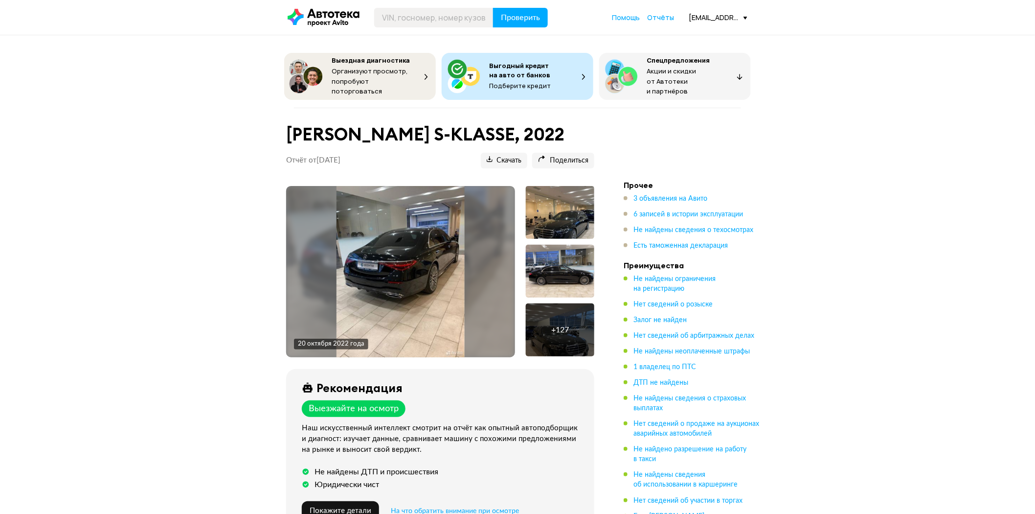
click at [411, 281] on img at bounding box center [401, 271] width 129 height 171
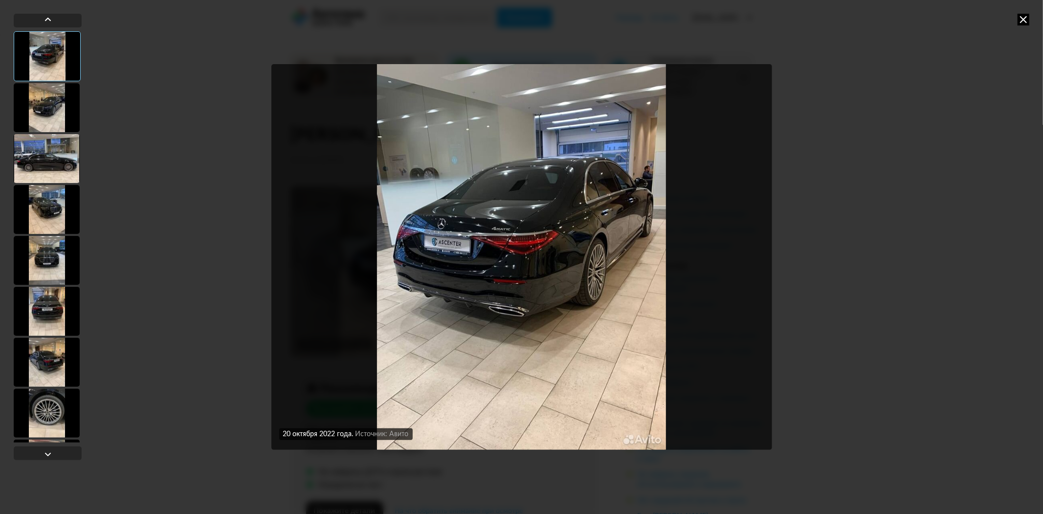
click at [47, 110] on div at bounding box center [47, 107] width 66 height 49
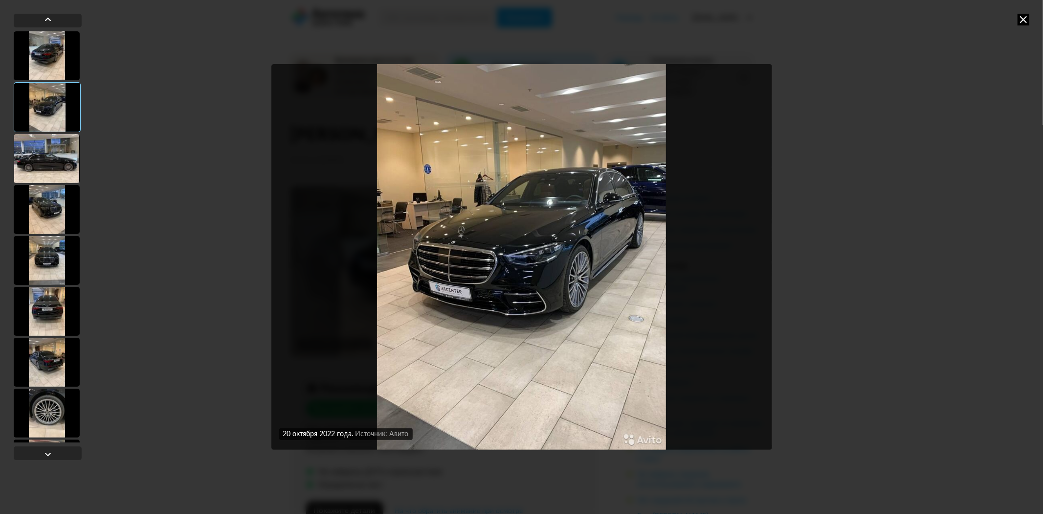
click at [50, 168] on div at bounding box center [47, 158] width 66 height 49
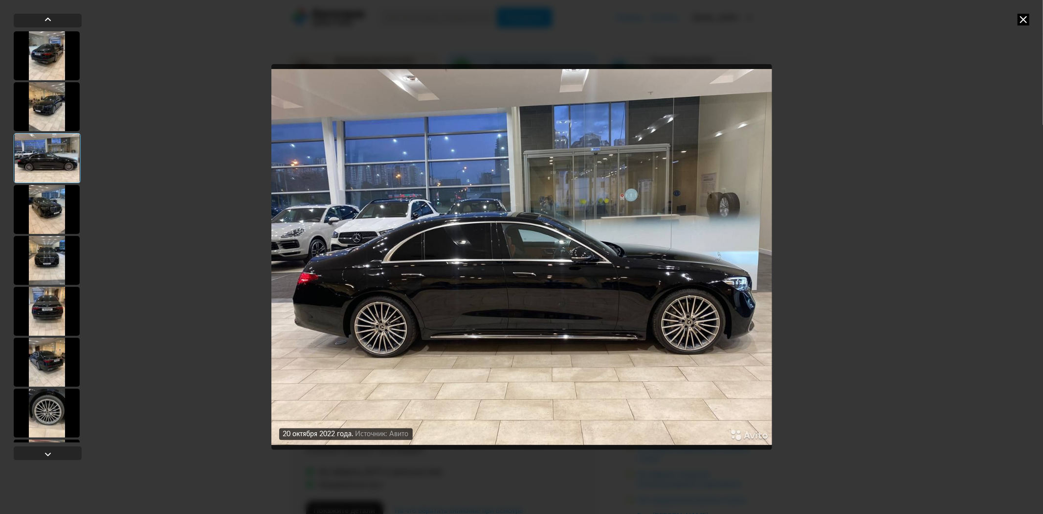
click at [47, 203] on div at bounding box center [47, 209] width 66 height 49
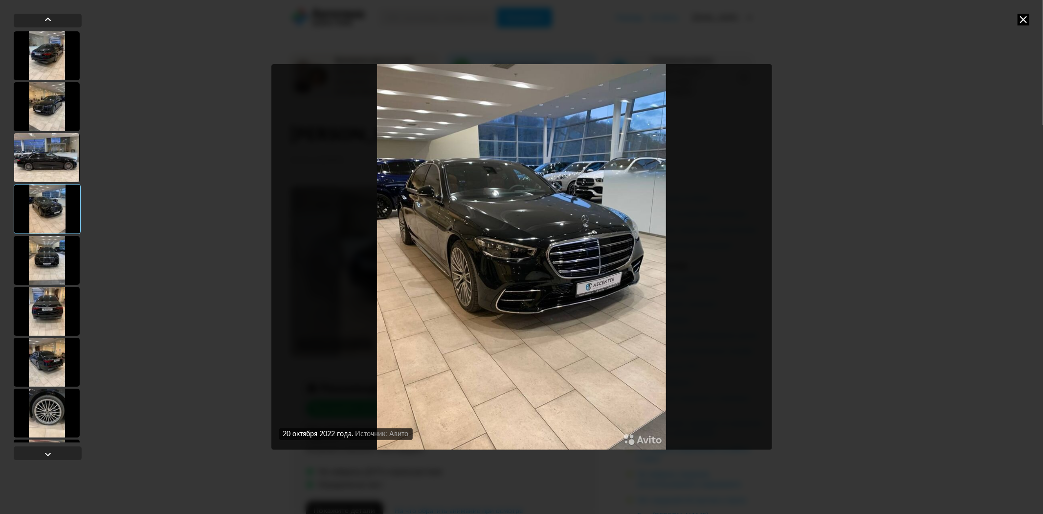
click at [52, 275] on div at bounding box center [47, 260] width 66 height 49
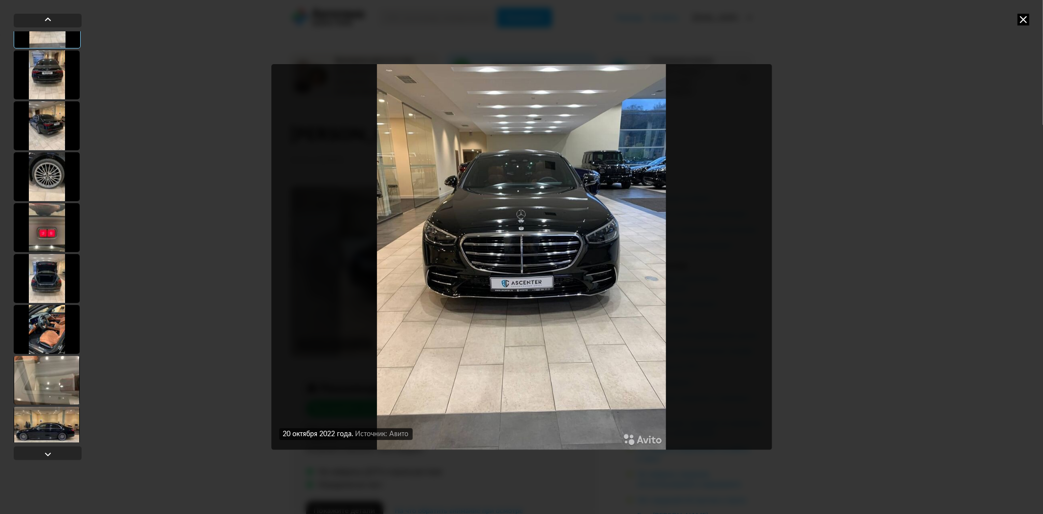
scroll to position [326, 0]
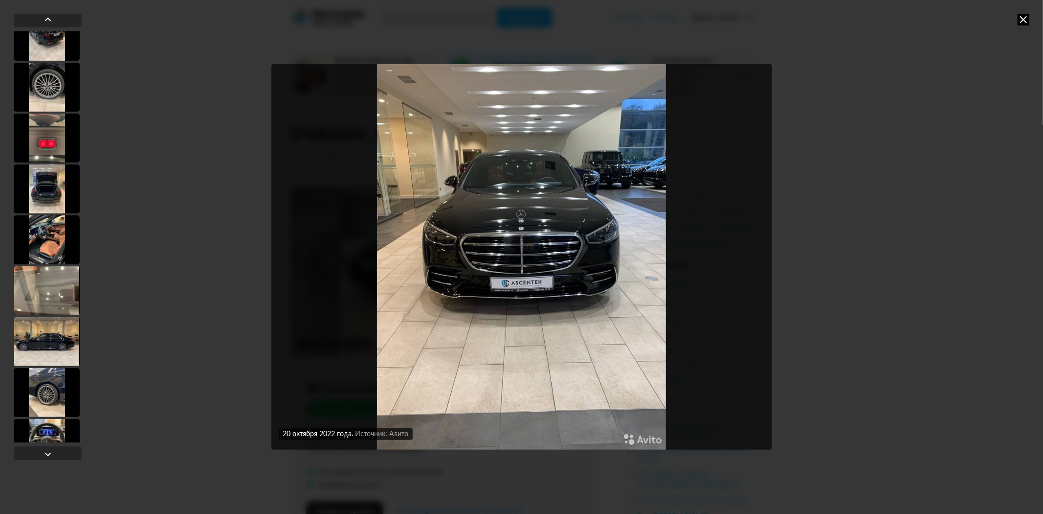
click at [52, 275] on div at bounding box center [47, 290] width 66 height 49
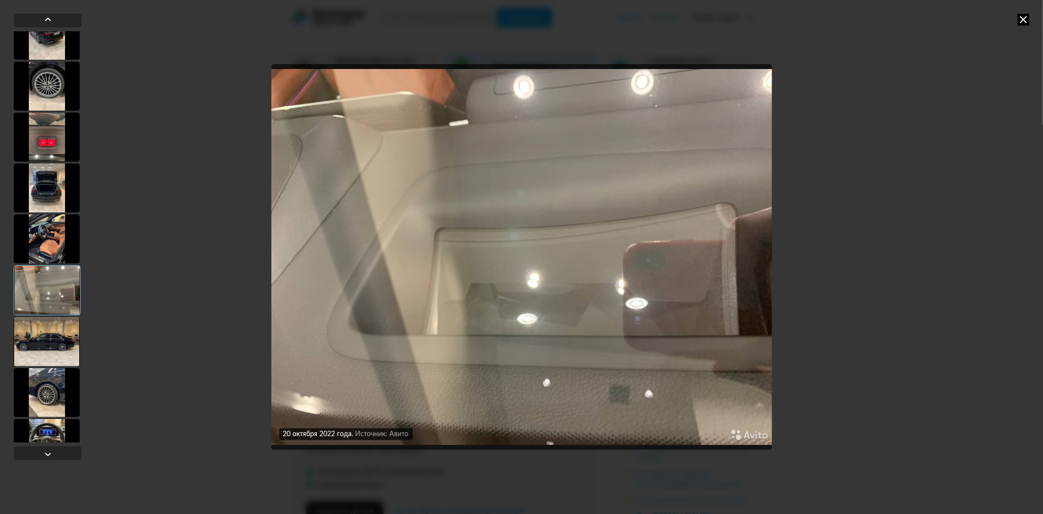
scroll to position [325, 0]
click at [55, 242] on div at bounding box center [47, 239] width 66 height 49
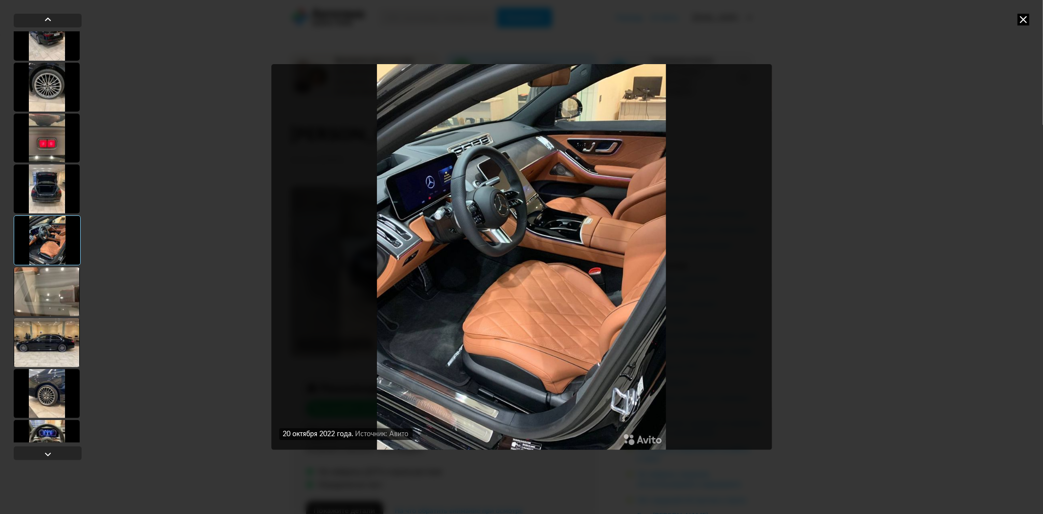
click at [51, 324] on div at bounding box center [47, 342] width 66 height 49
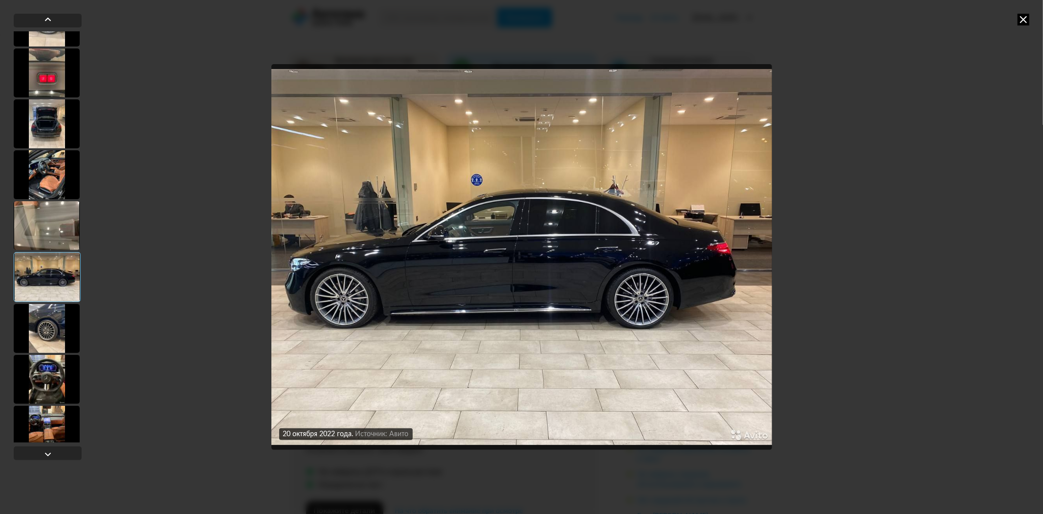
scroll to position [597, 0]
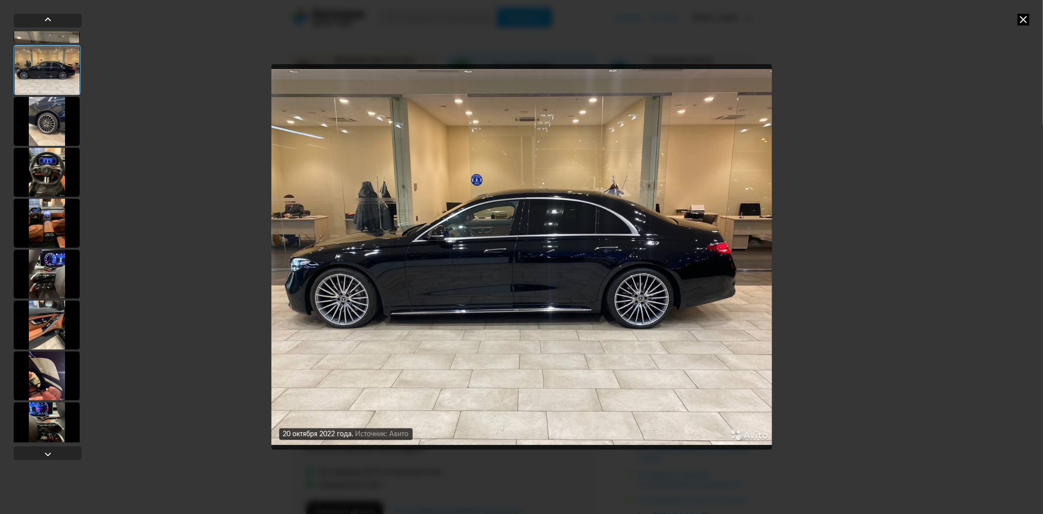
click at [44, 356] on div at bounding box center [47, 375] width 66 height 49
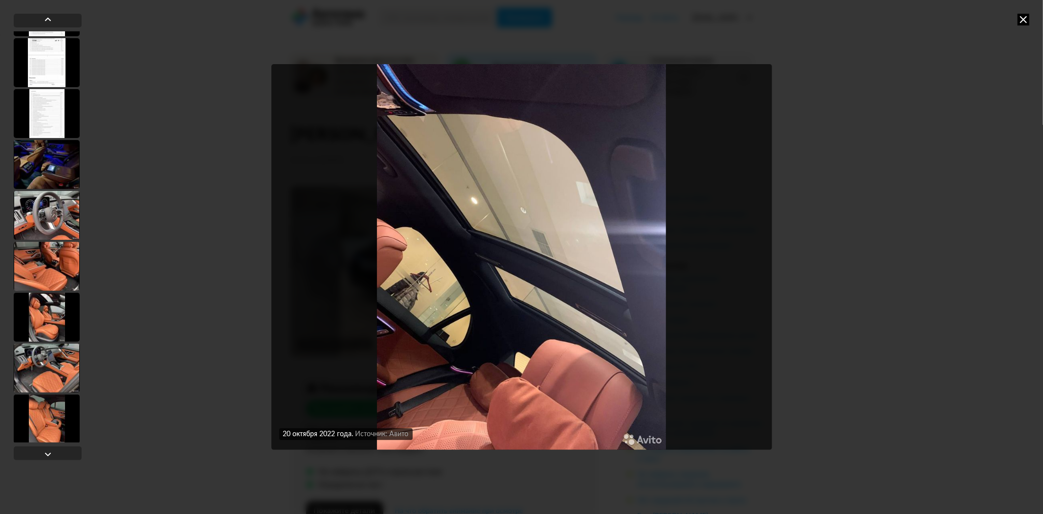
scroll to position [2445, 0]
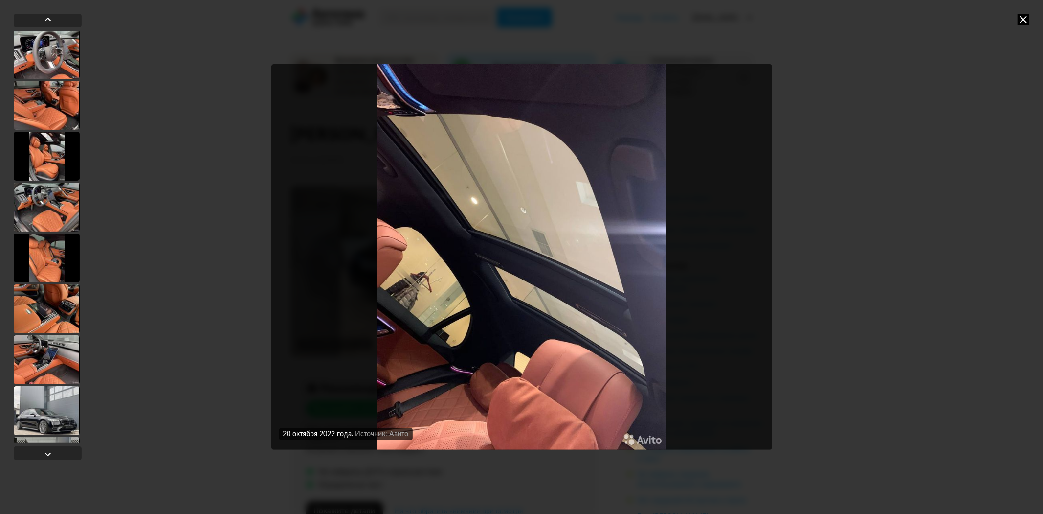
click at [44, 356] on div at bounding box center [47, 359] width 66 height 49
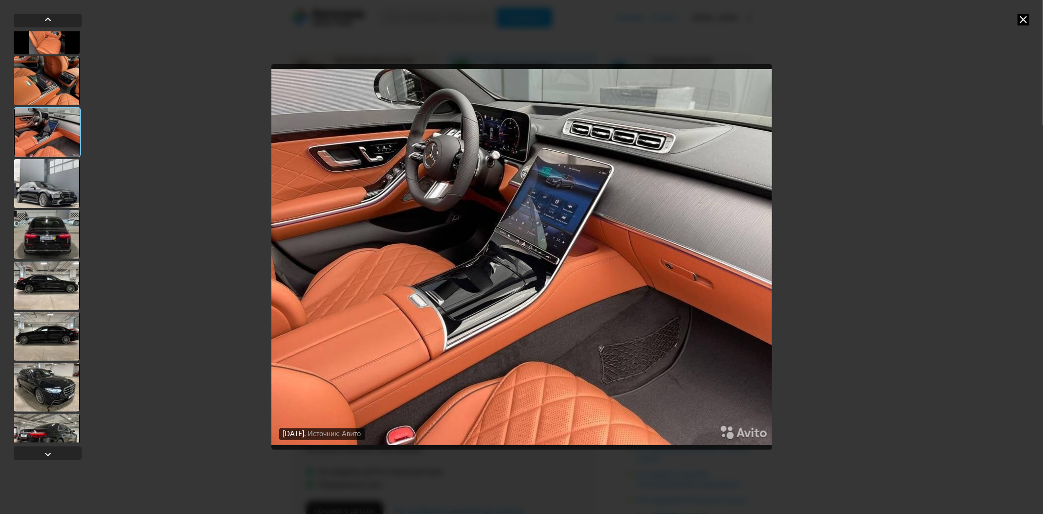
scroll to position [2716, 0]
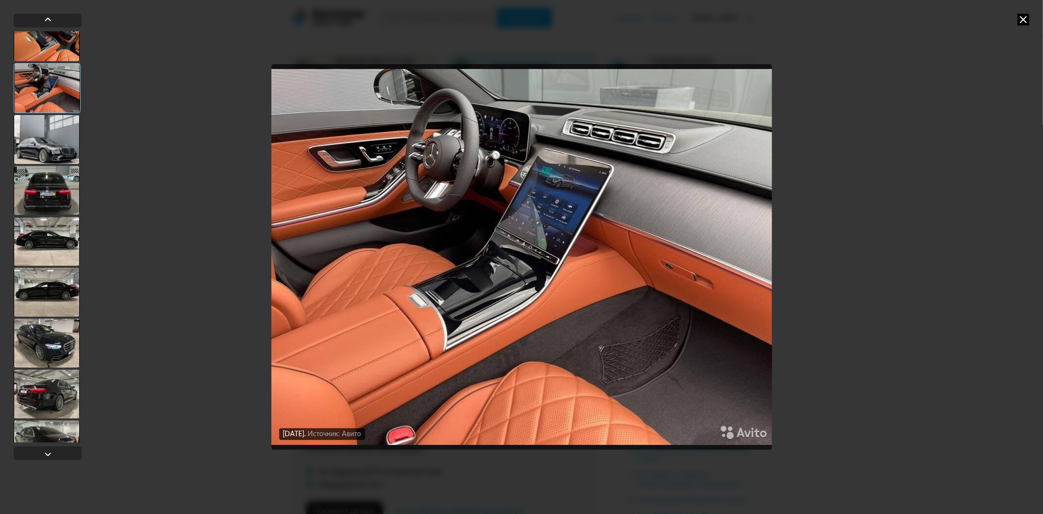
click at [44, 356] on div at bounding box center [47, 342] width 66 height 49
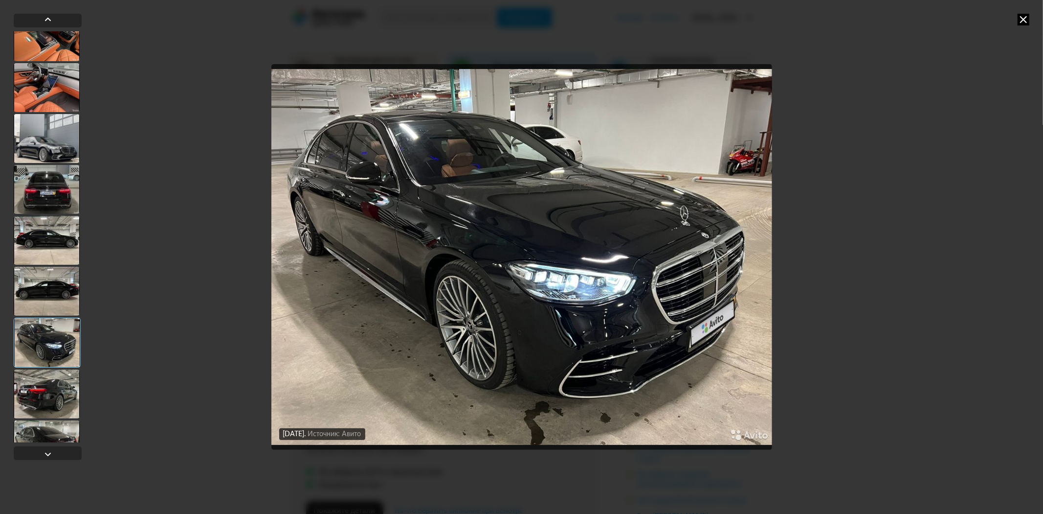
click at [43, 366] on div at bounding box center [47, 342] width 67 height 50
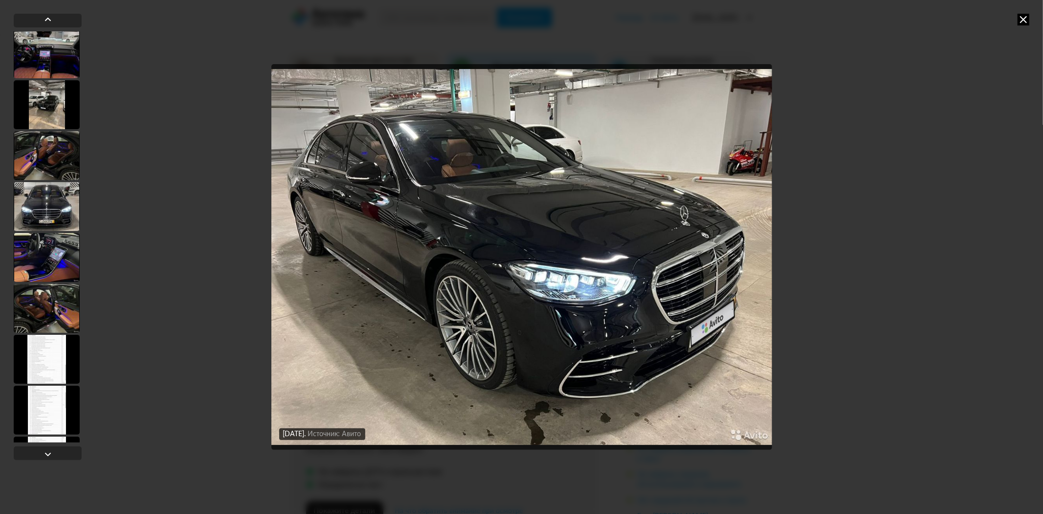
scroll to position [3313, 0]
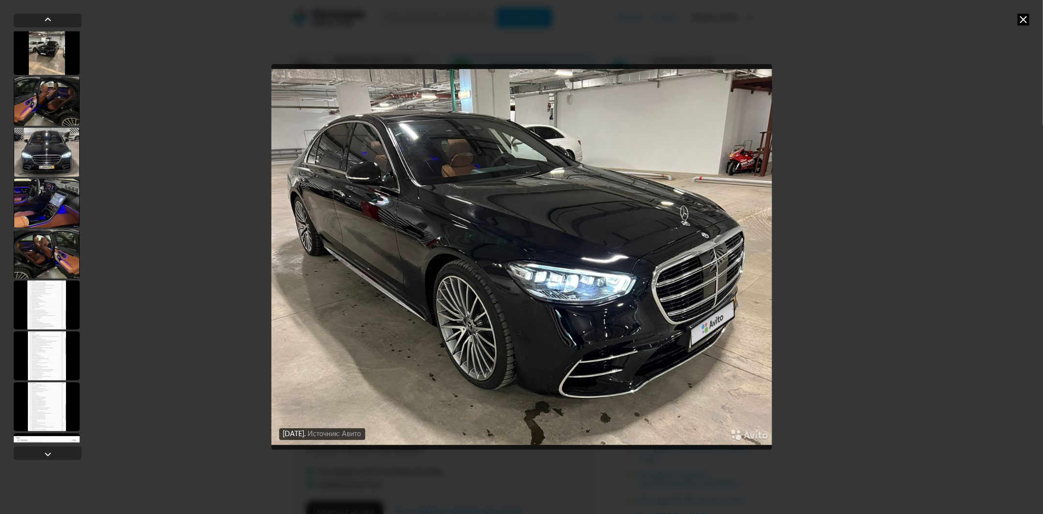
click at [66, 246] on div at bounding box center [47, 253] width 66 height 49
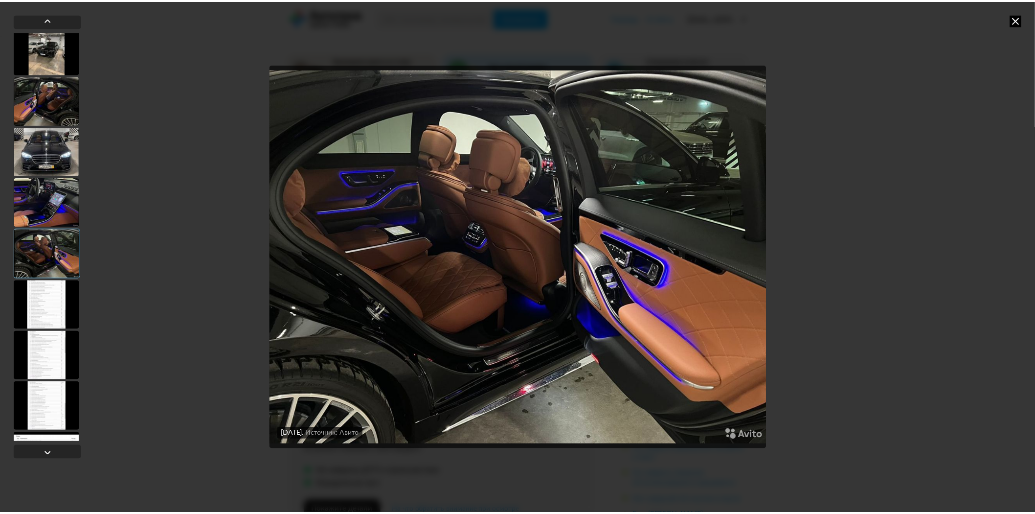
scroll to position [3312, 0]
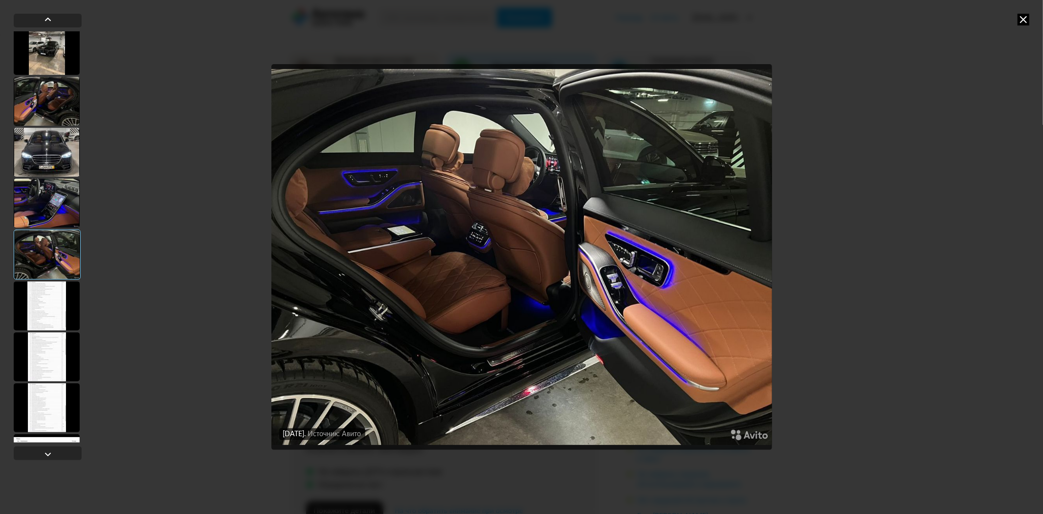
click at [1021, 18] on icon at bounding box center [1024, 20] width 12 height 12
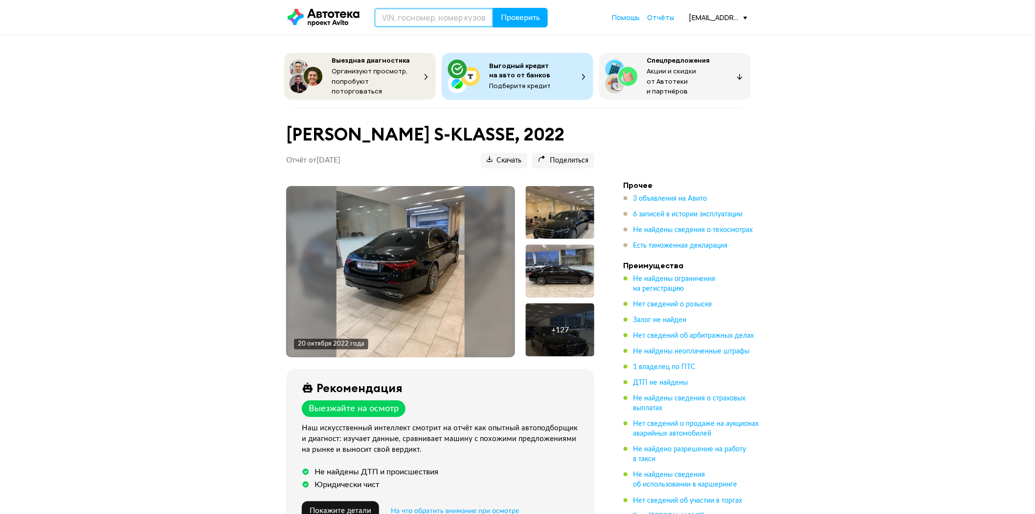
click at [405, 19] on input "text" at bounding box center [433, 18] width 119 height 20
paste input "[US_VEHICLE_IDENTIFICATION_NUMBER]"
type input "[US_VEHICLE_IDENTIFICATION_NUMBER]"
click at [525, 21] on span "Проверить" at bounding box center [520, 18] width 39 height 8
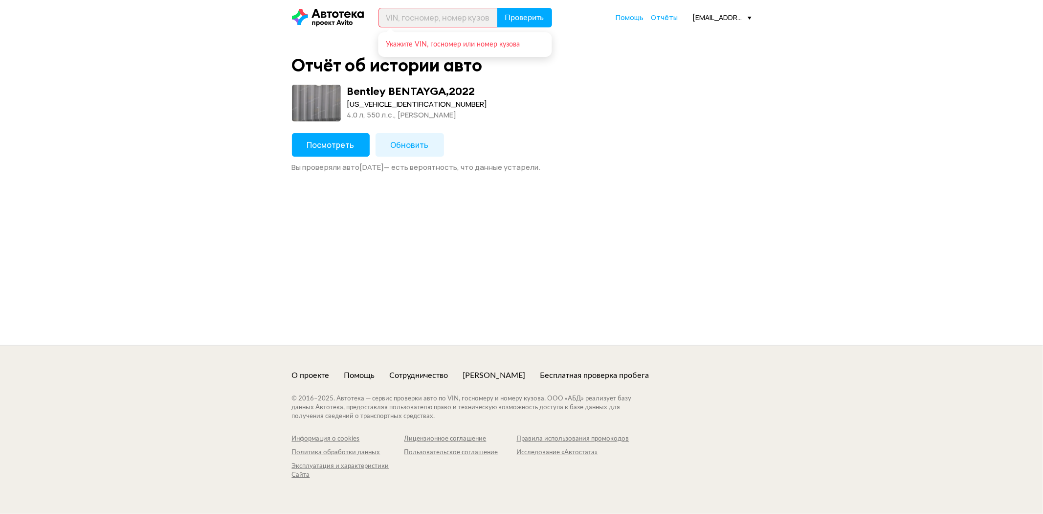
click at [328, 137] on button "Посмотреть" at bounding box center [331, 144] width 78 height 23
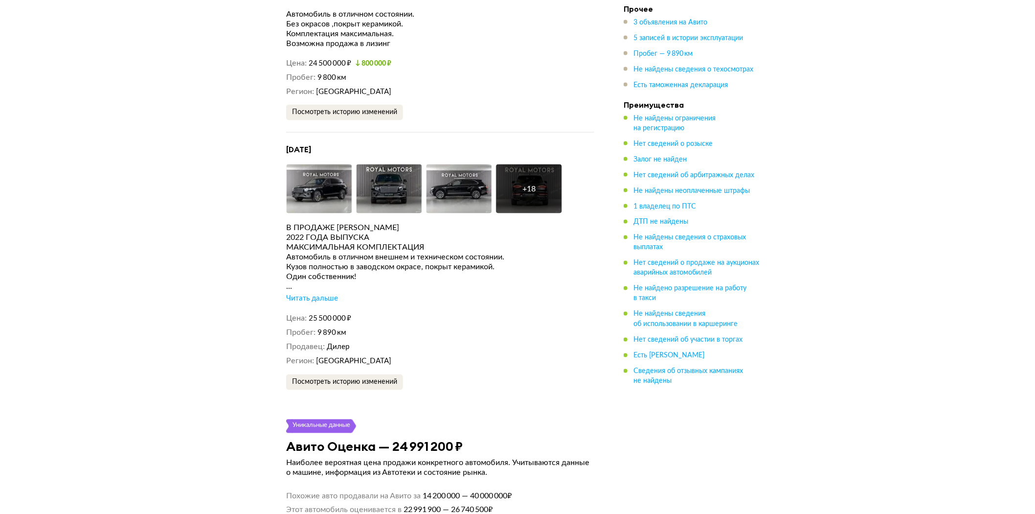
scroll to position [1685, 0]
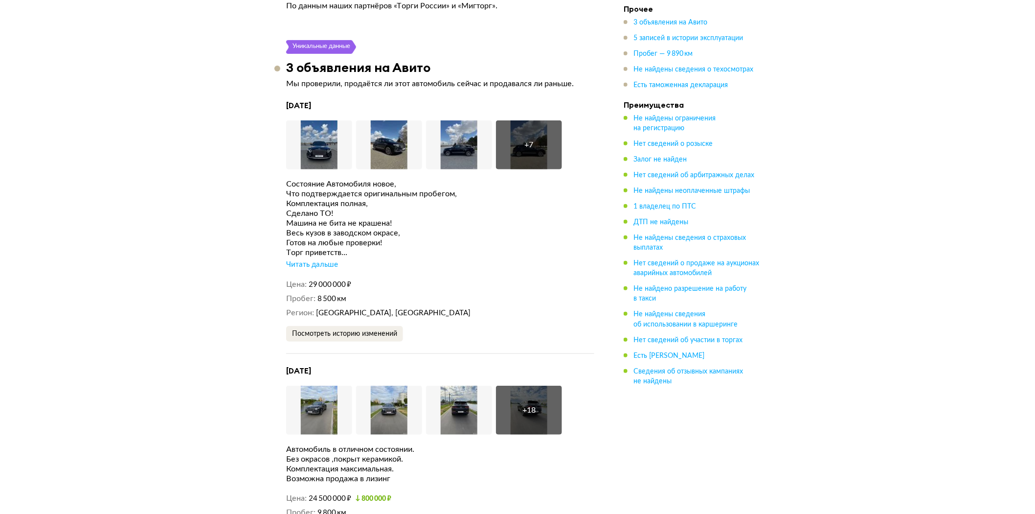
click at [325, 260] on div "Читать дальше" at bounding box center [312, 265] width 52 height 10
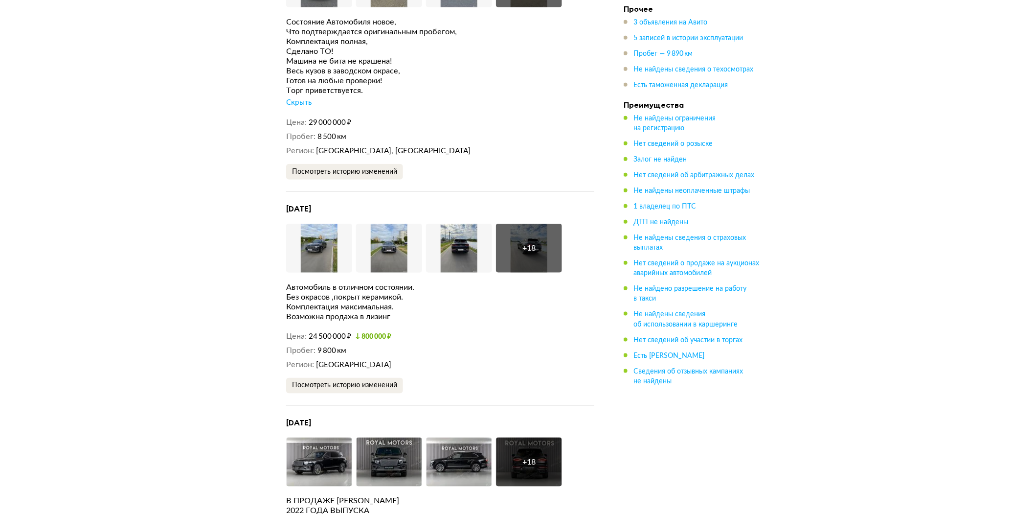
scroll to position [1848, 0]
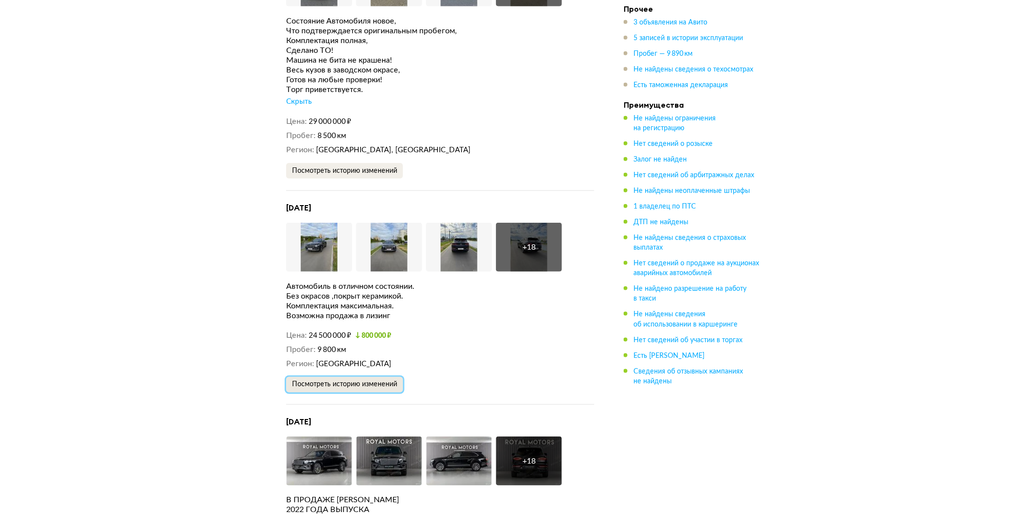
click at [347, 381] on span "Посмотреть историю изменений" at bounding box center [344, 384] width 105 height 7
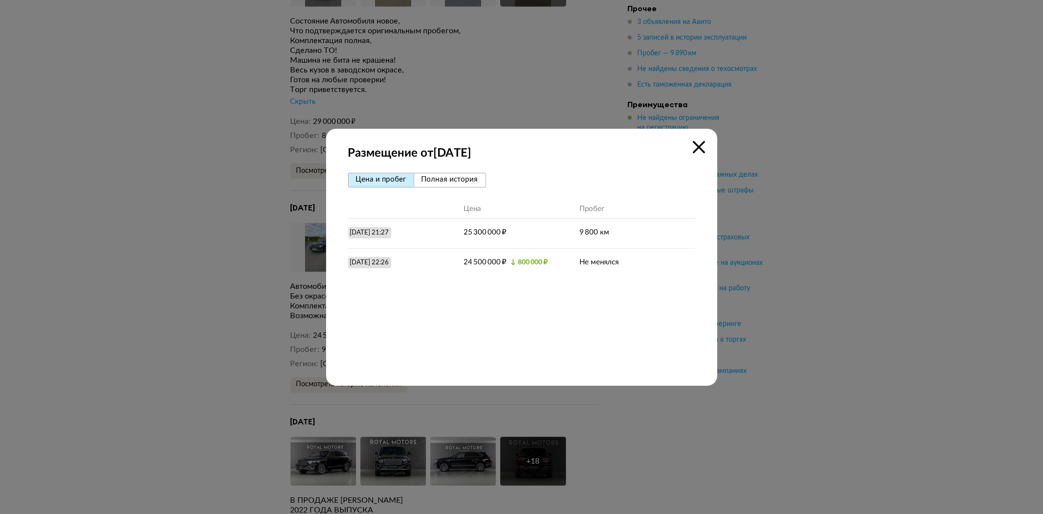
click at [702, 149] on icon at bounding box center [699, 147] width 12 height 12
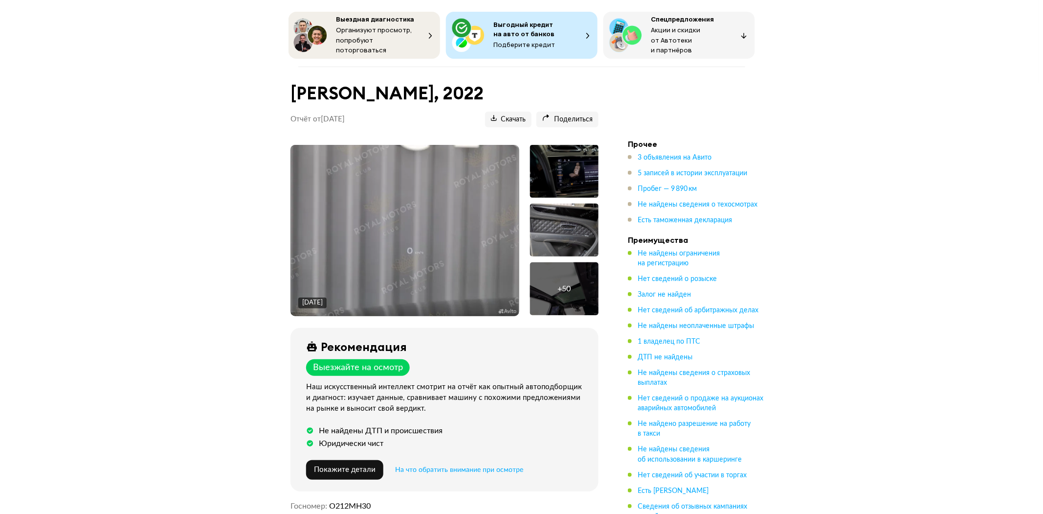
scroll to position [0, 0]
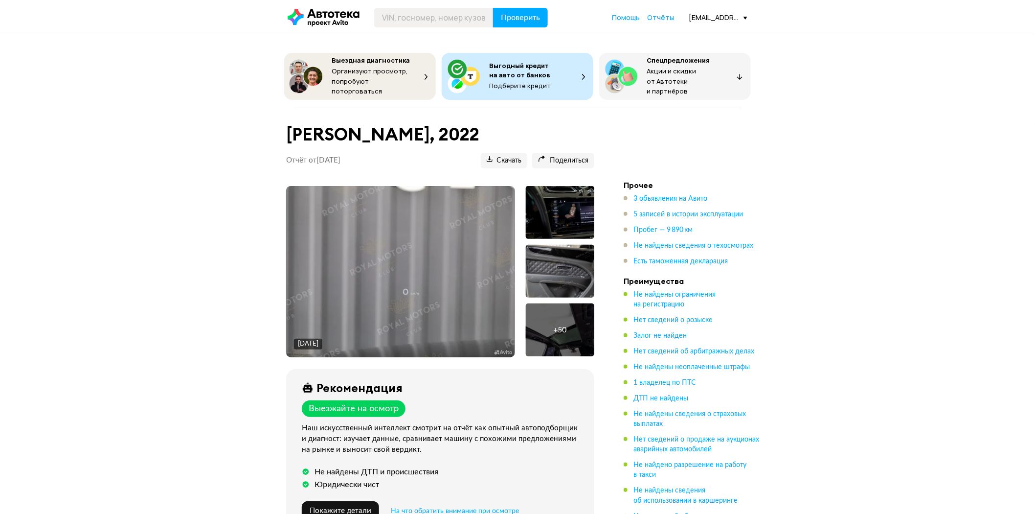
click at [464, 276] on img at bounding box center [401, 271] width 228 height 171
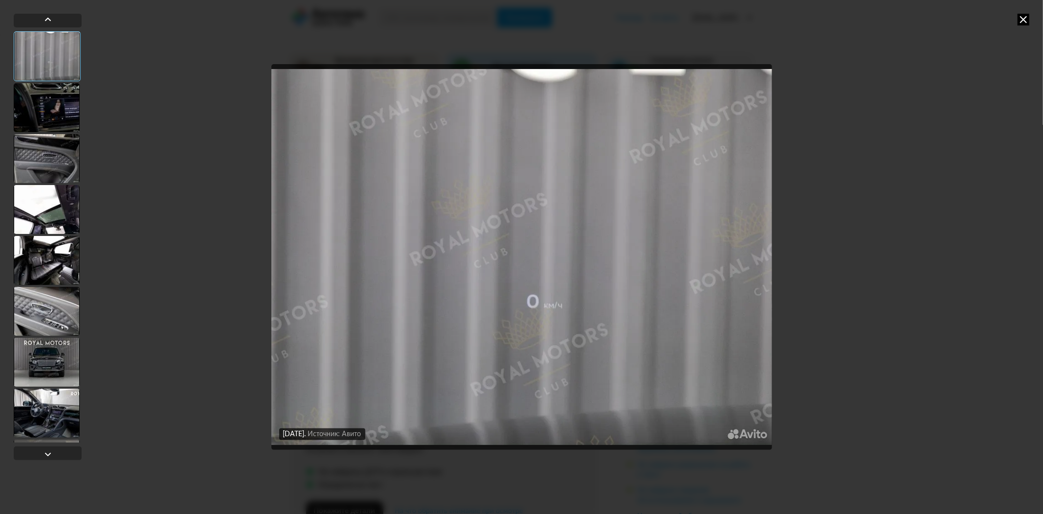
click at [50, 106] on div at bounding box center [47, 107] width 66 height 49
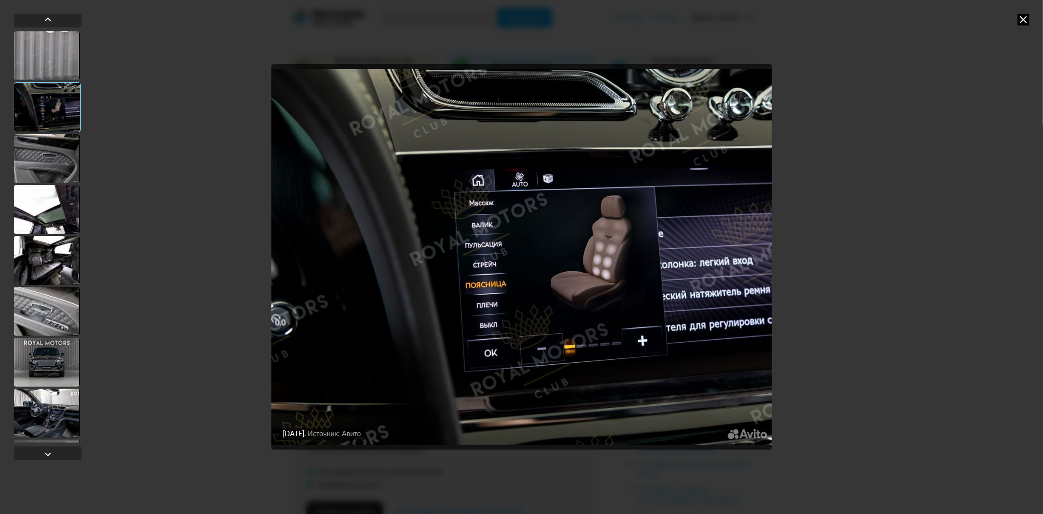
click at [37, 169] on div at bounding box center [47, 158] width 66 height 49
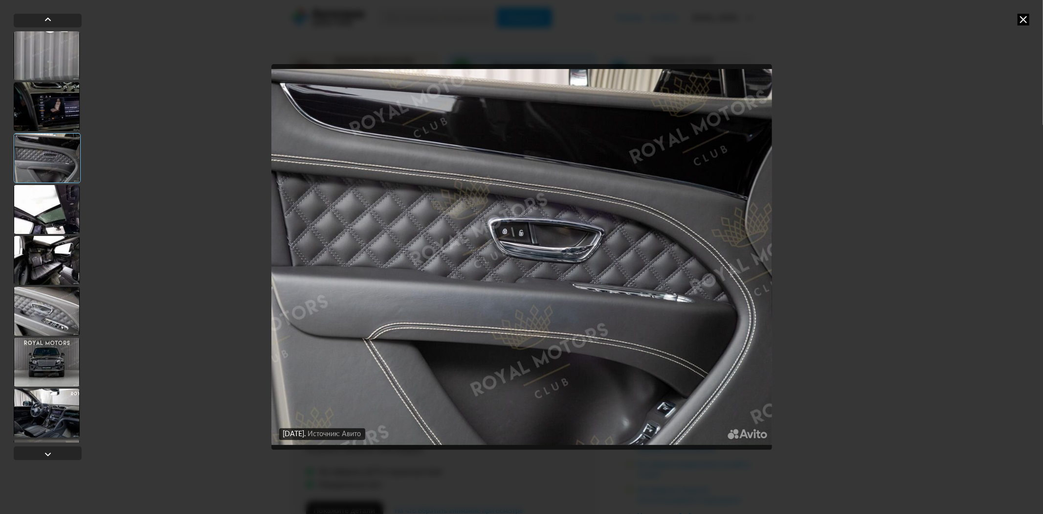
click at [39, 217] on div at bounding box center [47, 209] width 66 height 49
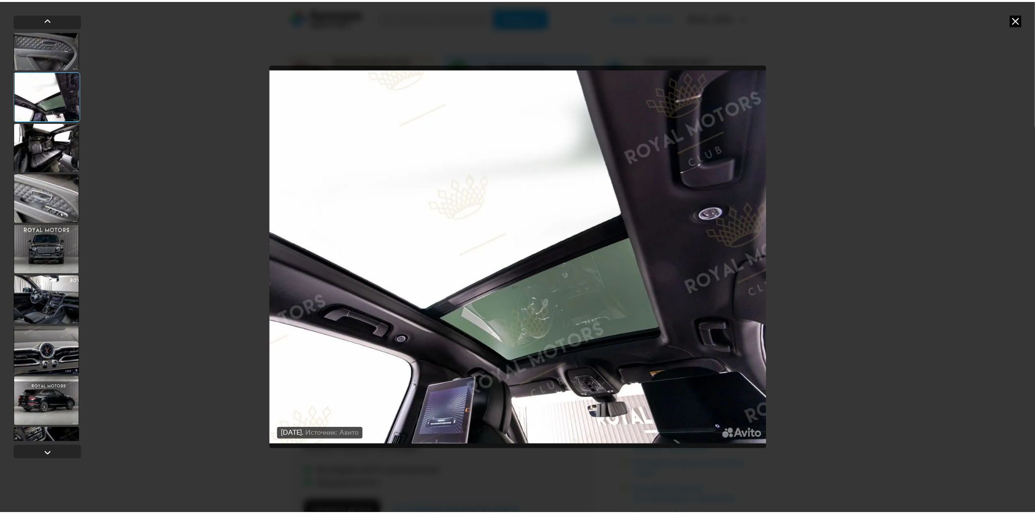
scroll to position [109, 0]
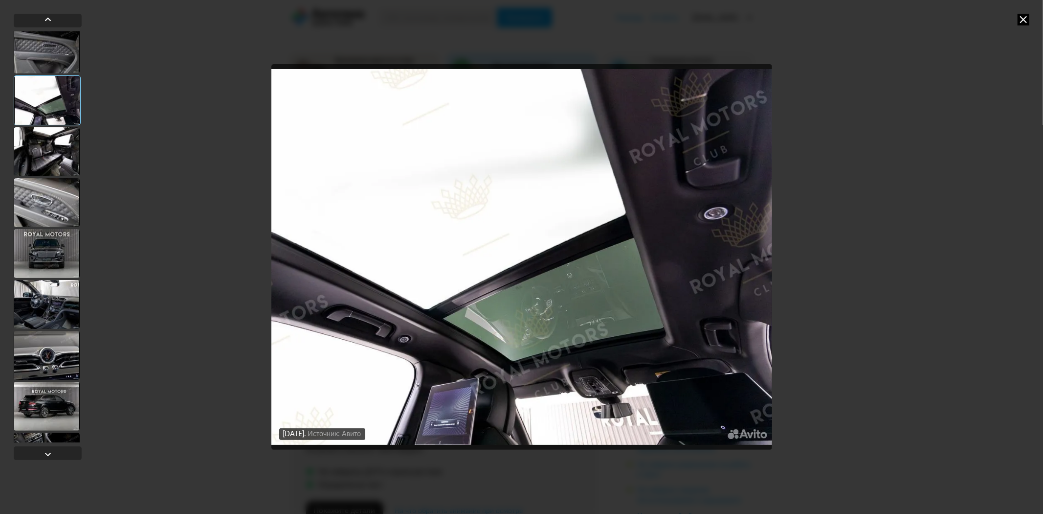
click at [63, 152] on div at bounding box center [47, 151] width 66 height 49
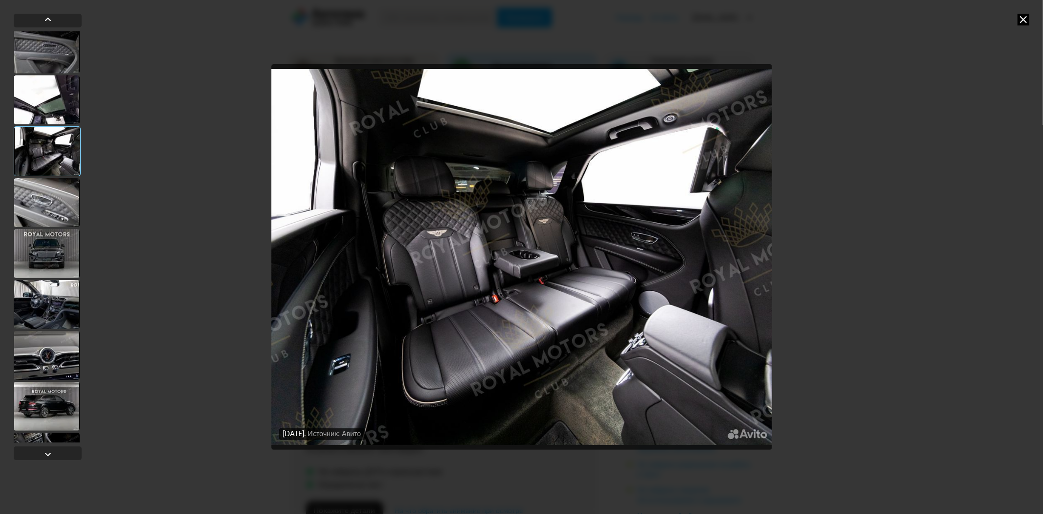
click at [54, 206] on div at bounding box center [47, 202] width 66 height 49
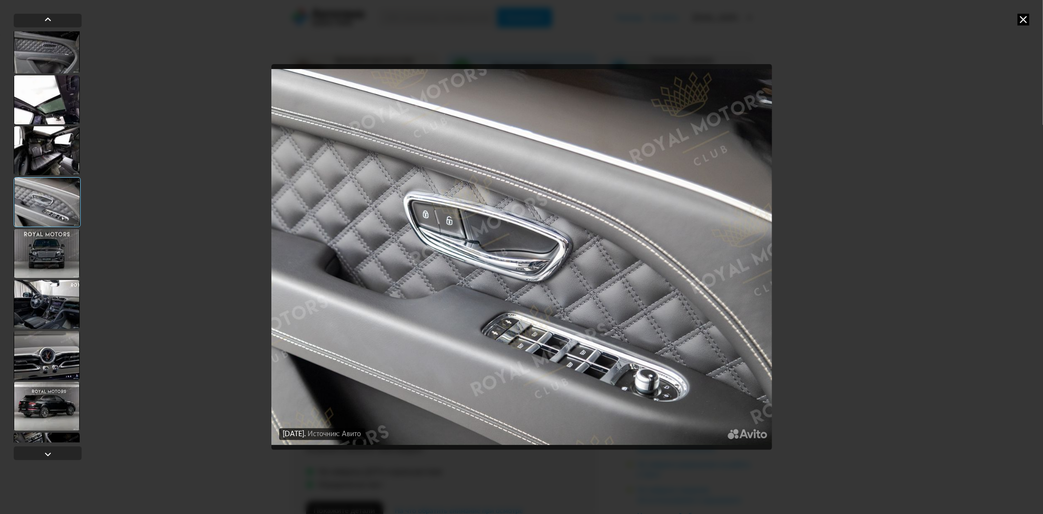
click at [1027, 14] on icon at bounding box center [1024, 20] width 12 height 12
